Goal: Book appointment/travel/reservation

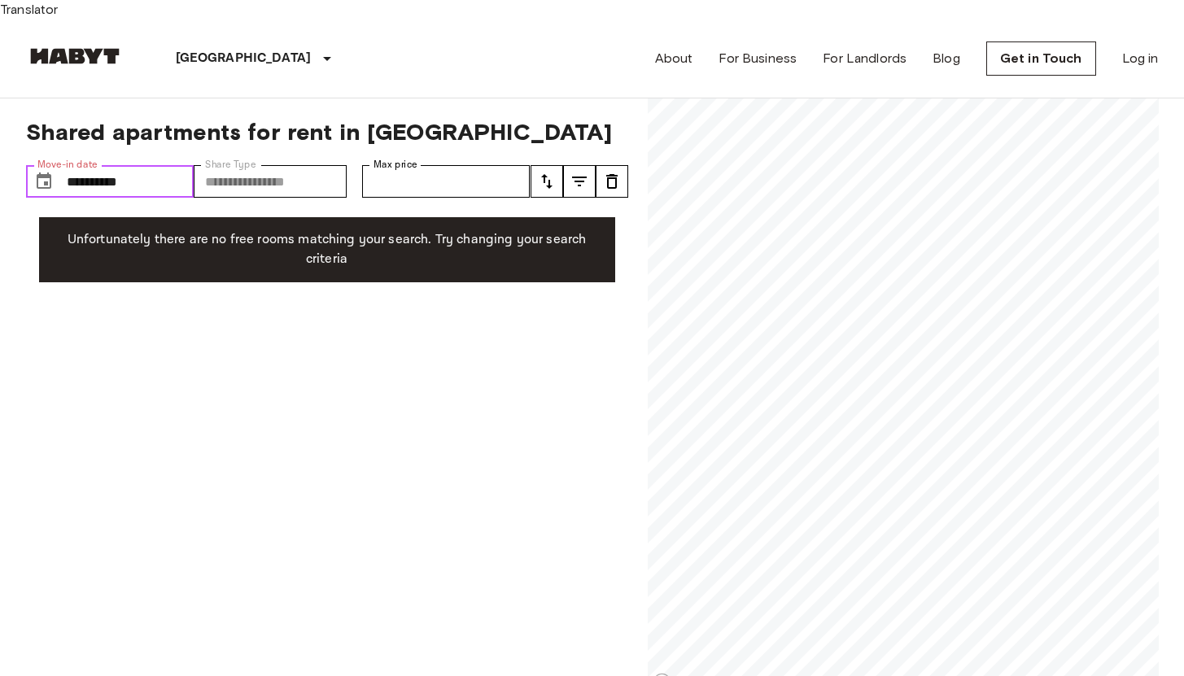
click at [157, 174] on input "**********" at bounding box center [131, 181] width 128 height 33
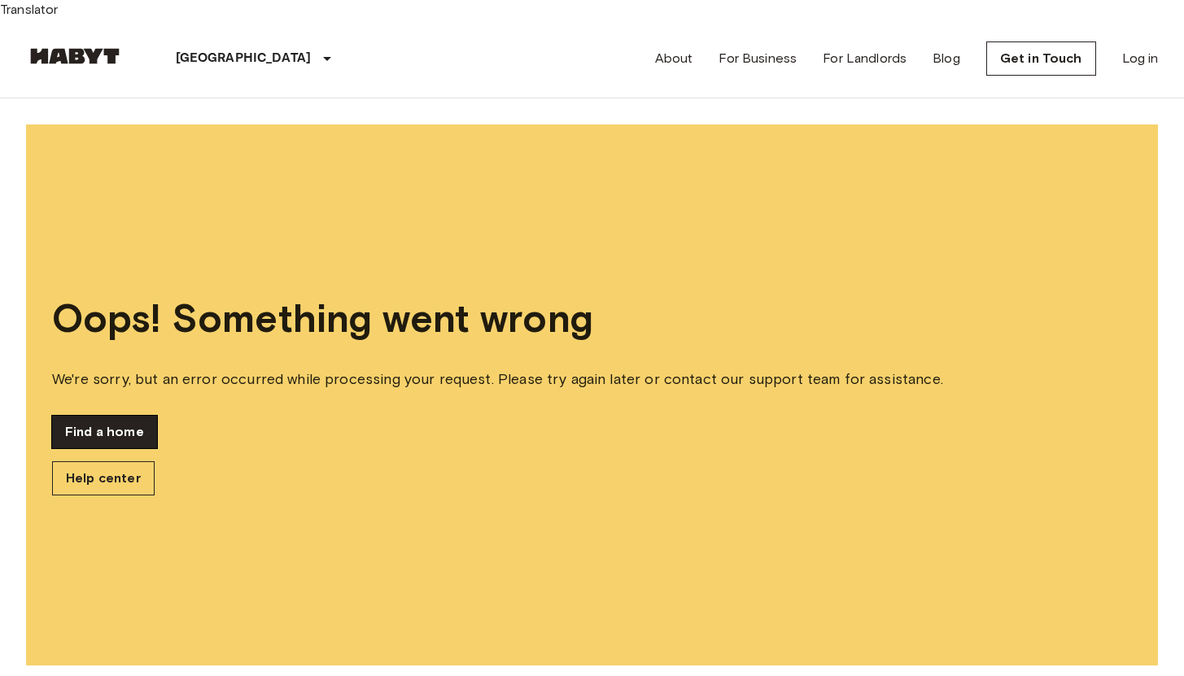
click at [120, 416] on link "Find a home" at bounding box center [104, 432] width 105 height 33
